Goal: Find specific page/section: Find specific page/section

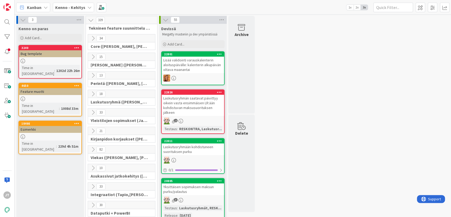
click at [90, 55] on icon at bounding box center [93, 57] width 6 height 6
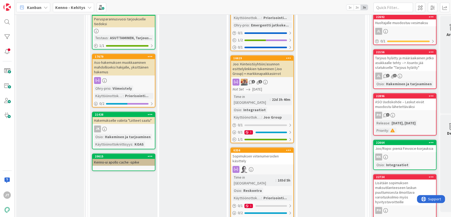
scroll to position [328, 0]
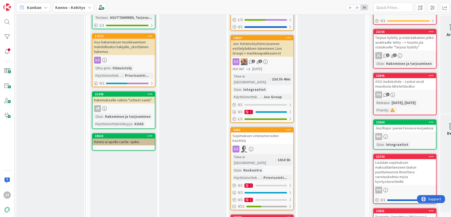
click at [281, 40] on div "Joo: Kiinteistöyhtiön/asunnon esittelylinkkien tukeminen (Joo Group) + markkina…" at bounding box center [262, 48] width 62 height 16
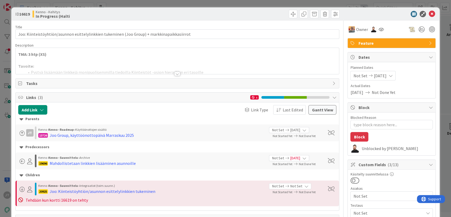
click at [175, 75] on div at bounding box center [178, 74] width 6 height 4
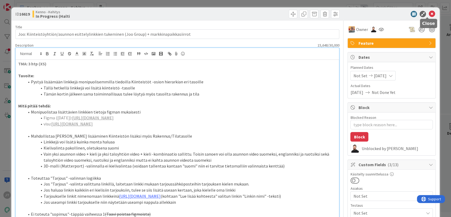
click at [430, 12] on icon at bounding box center [432, 14] width 6 height 6
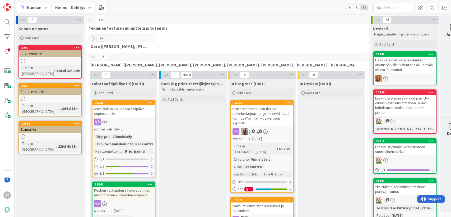
click at [92, 58] on icon at bounding box center [93, 57] width 6 height 6
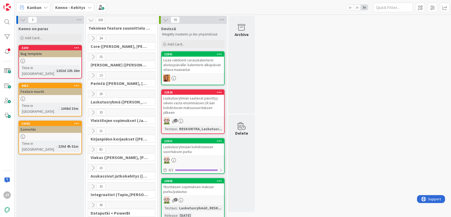
click at [91, 184] on icon at bounding box center [93, 187] width 6 height 6
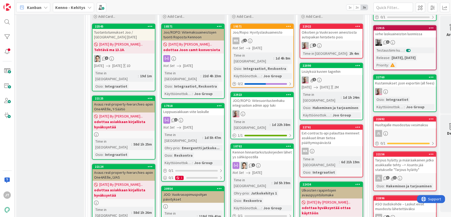
scroll to position [218, 0]
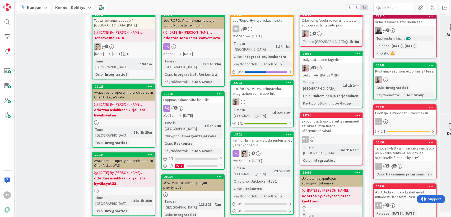
click at [340, 58] on div "Lisäyksiä kuvien tageihin" at bounding box center [331, 59] width 62 height 7
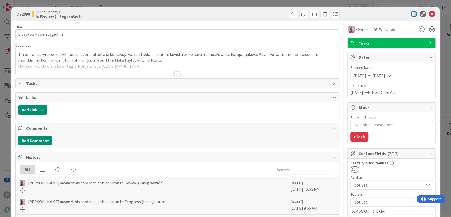
click at [175, 74] on div at bounding box center [178, 74] width 6 height 4
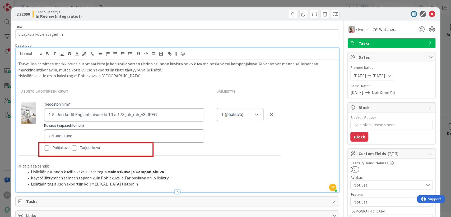
type textarea "x"
click at [431, 15] on icon at bounding box center [432, 14] width 6 height 6
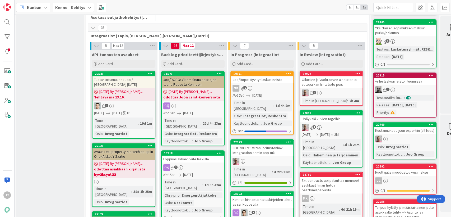
scroll to position [159, 6]
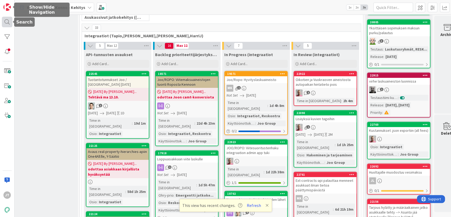
click at [8, 18] on div at bounding box center [7, 22] width 11 height 11
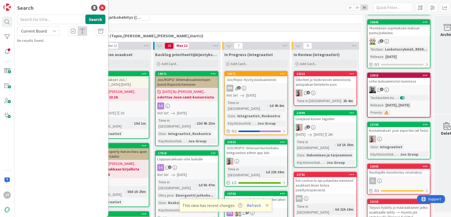
click at [38, 31] on span "Current Board" at bounding box center [34, 30] width 26 height 5
click at [34, 49] on span "All Boards" at bounding box center [47, 53] width 55 height 8
click at [51, 22] on input "text" at bounding box center [50, 20] width 66 height 10
paste input "VARKE"
click at [92, 22] on button "Search" at bounding box center [95, 20] width 20 height 10
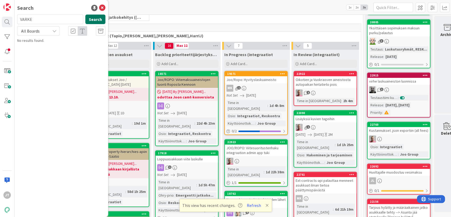
type input "VARKE"
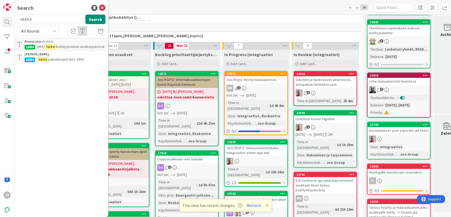
click at [212, 19] on div "10 Asukassivut jatkokehitys ([PERSON_NAME], [PERSON_NAME], [PERSON_NAME])" at bounding box center [221, 14] width 281 height 19
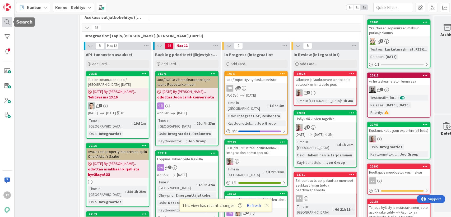
click at [6, 23] on div at bounding box center [7, 22] width 11 height 11
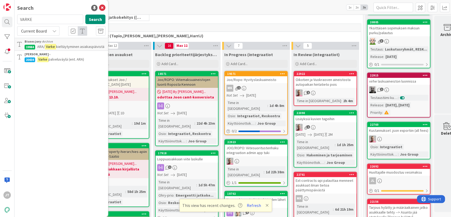
click at [58, 25] on div "VARKE Search" at bounding box center [61, 21] width 95 height 12
click at [61, 22] on input "VARKE" at bounding box center [50, 20] width 66 height 10
type input "palveluväylä"
click at [94, 22] on button "Search" at bounding box center [95, 20] width 20 height 10
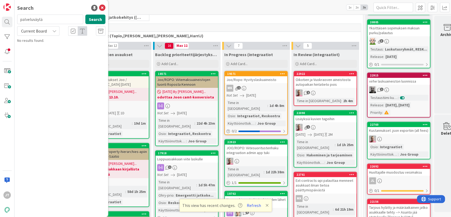
click at [46, 28] on span "Current Board" at bounding box center [34, 30] width 28 height 7
click at [41, 56] on span "All Boards" at bounding box center [47, 53] width 55 height 8
click at [59, 46] on mark "palveluväylä" at bounding box center [56, 47] width 22 height 6
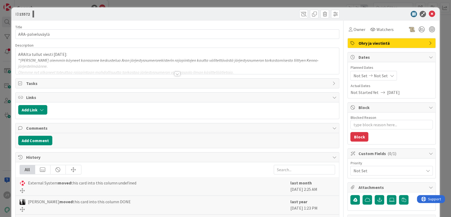
type textarea "x"
click at [177, 75] on div at bounding box center [178, 74] width 6 height 4
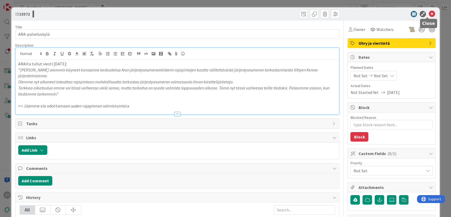
click at [429, 13] on icon at bounding box center [432, 14] width 6 height 6
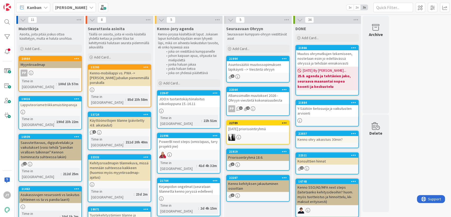
click at [67, 7] on b "[PERSON_NAME]" at bounding box center [71, 7] width 32 height 5
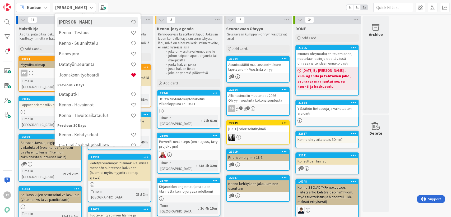
scroll to position [61, 0]
click at [97, 45] on h4 "Kenno - Suunnittelu" at bounding box center [95, 44] width 72 height 5
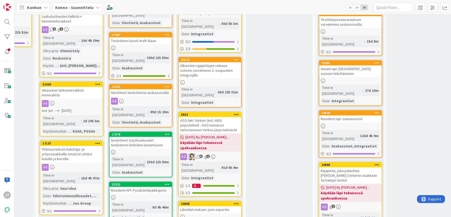
scroll to position [204, 258]
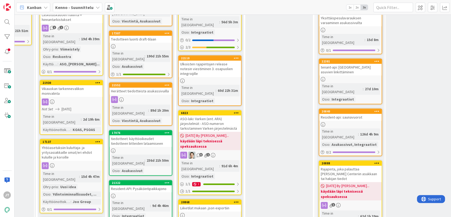
click at [196, 115] on div "ASO-laki: Varken (ent. ARA) järjestelmät - ASO-numeron tarkistaminen Varken jär…" at bounding box center [210, 123] width 62 height 16
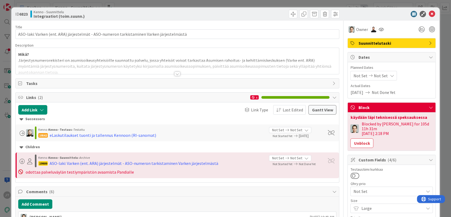
click at [176, 74] on div at bounding box center [178, 74] width 6 height 4
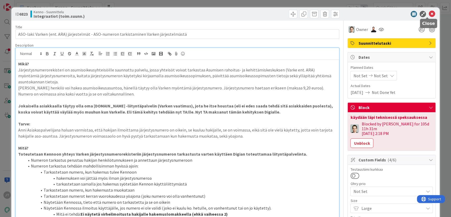
click at [429, 15] on icon at bounding box center [432, 14] width 6 height 6
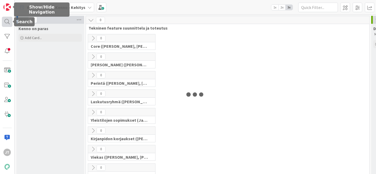
click at [5, 20] on div at bounding box center [7, 22] width 11 height 11
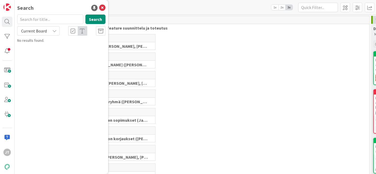
click at [43, 31] on span "Current Board" at bounding box center [34, 30] width 26 height 5
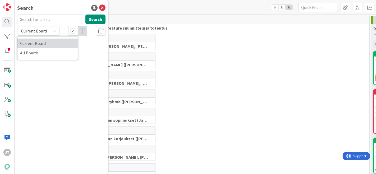
click at [38, 48] on link "Current Board" at bounding box center [47, 44] width 60 height 10
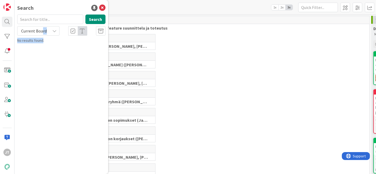
click at [43, 35] on div "Search Current Board Current Board All Boards No results found." at bounding box center [61, 29] width 88 height 29
click at [57, 29] on div "Current Board" at bounding box center [38, 31] width 42 height 10
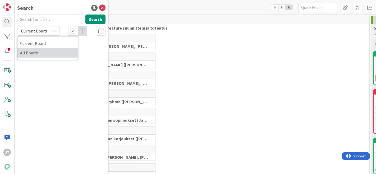
click at [45, 53] on span "All Boards" at bounding box center [47, 53] width 55 height 8
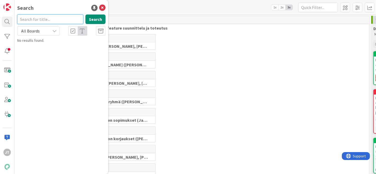
click at [54, 19] on input "text" at bounding box center [50, 20] width 66 height 10
paste input "17752"
type input "17752"
click at [102, 18] on button "Search" at bounding box center [95, 20] width 20 height 10
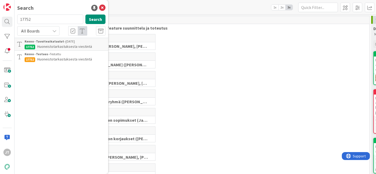
click at [67, 56] on div "Kenno - Testaus › Testattu" at bounding box center [65, 54] width 81 height 5
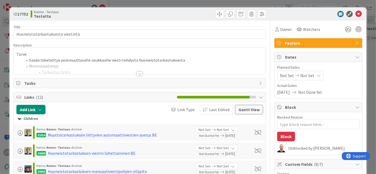
click at [139, 72] on div at bounding box center [140, 74] width 6 height 4
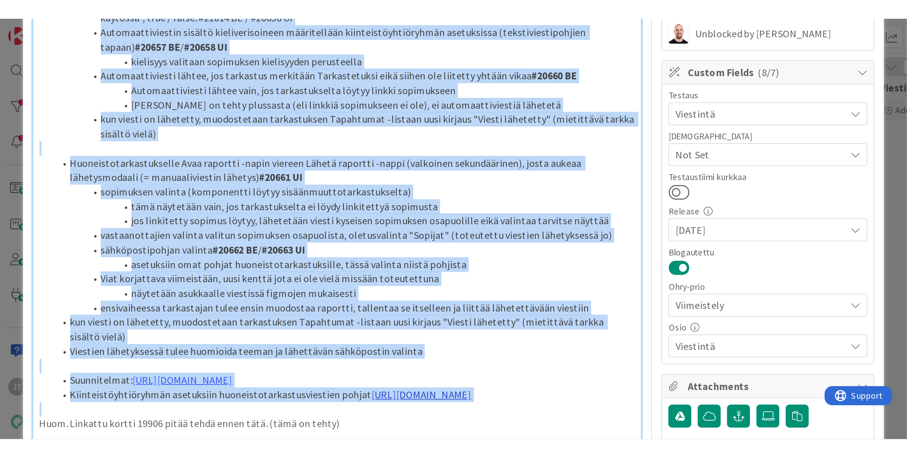
scroll to position [156, 0]
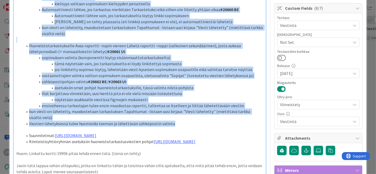
drag, startPoint x: 16, startPoint y: 61, endPoint x: 186, endPoint y: 123, distance: 181.0
click at [186, 123] on div "Tarve: Saada lähetettyä poismuuttavalle asukkaalle viesti tehdystä huoneistotar…" at bounding box center [140, 116] width 252 height 427
copy div "Tarve: Saada lähetettyä poismuuttavalle asukkaalle viesti tehdystä huoneistotar…"
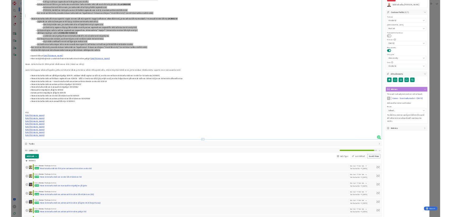
scroll to position [138, 0]
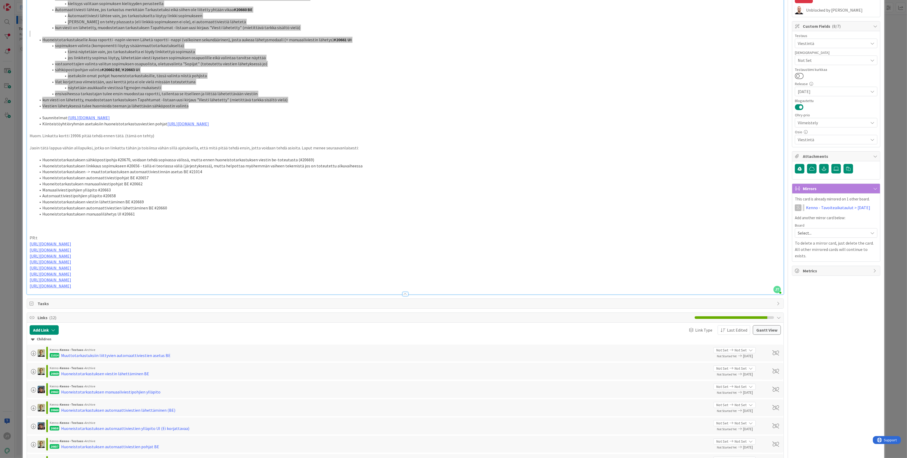
type textarea "x"
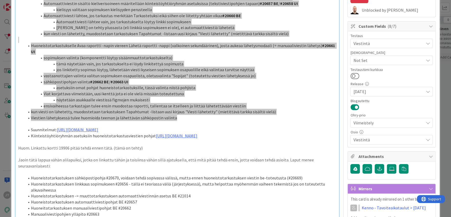
scroll to position [144, 0]
